Goal: Check status

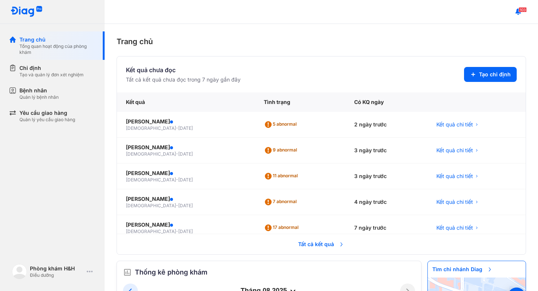
click at [310, 243] on span "Tất cả kết quả" at bounding box center [321, 244] width 55 height 16
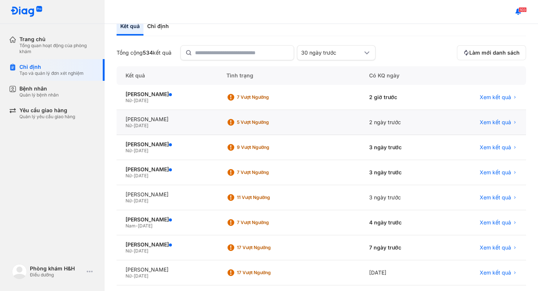
scroll to position [49, 0]
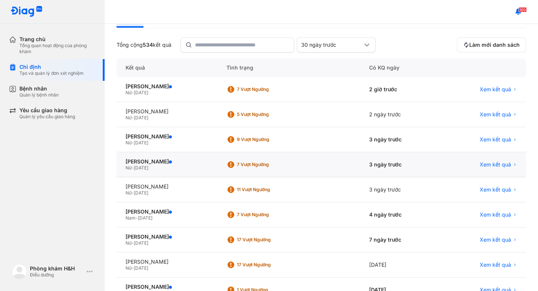
click at [148, 165] on span "04/07/2011" at bounding box center [141, 168] width 15 height 6
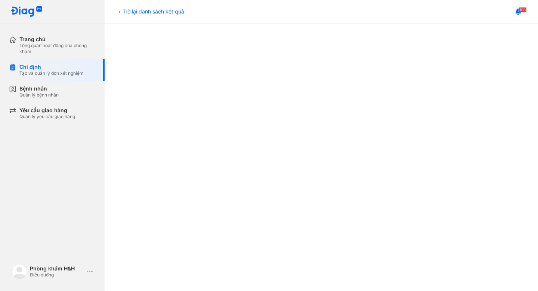
scroll to position [131, 0]
